Goal: Find specific page/section: Find specific page/section

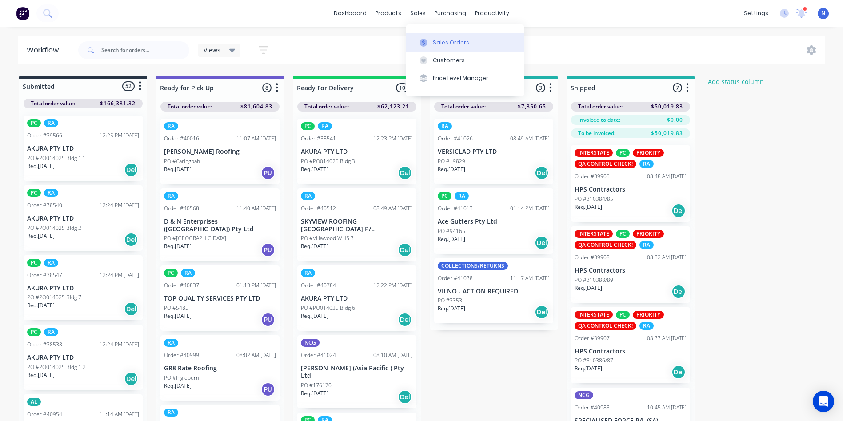
click at [414, 16] on div "sales" at bounding box center [418, 13] width 24 height 13
click at [436, 43] on div "Sales Orders" at bounding box center [451, 43] width 36 height 8
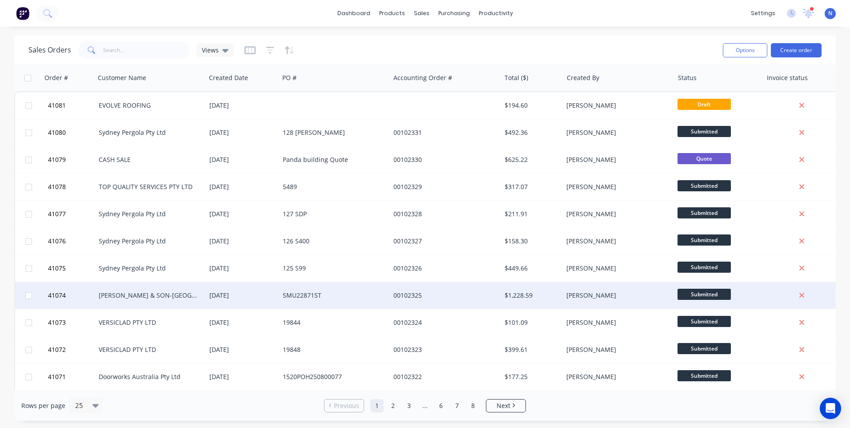
click at [299, 295] on div "SMU22871ST" at bounding box center [332, 295] width 99 height 9
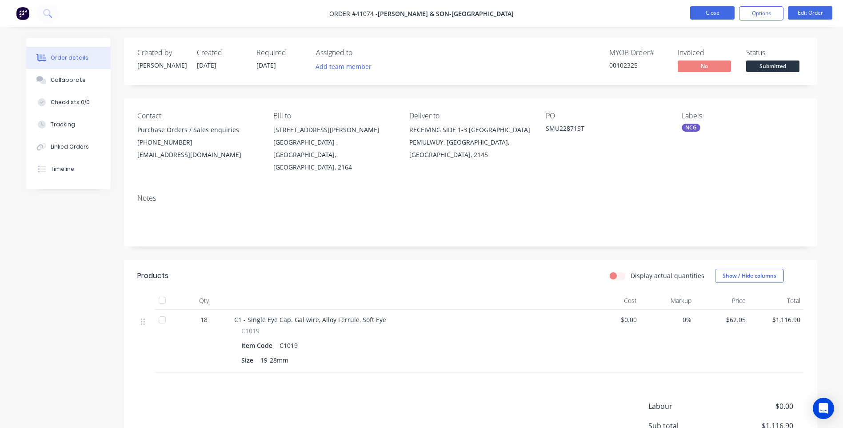
click at [724, 17] on button "Close" at bounding box center [712, 12] width 44 height 13
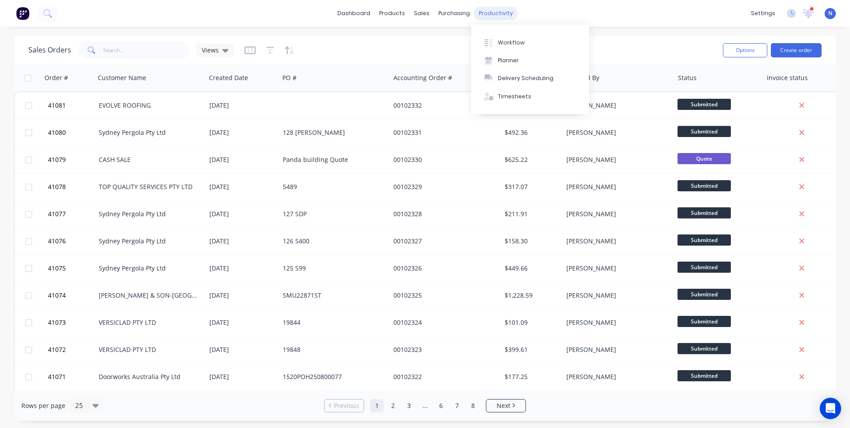
click at [484, 12] on div "productivity" at bounding box center [495, 13] width 43 height 13
click at [515, 45] on div "Workflow" at bounding box center [511, 43] width 27 height 8
